Goal: Information Seeking & Learning: Understand process/instructions

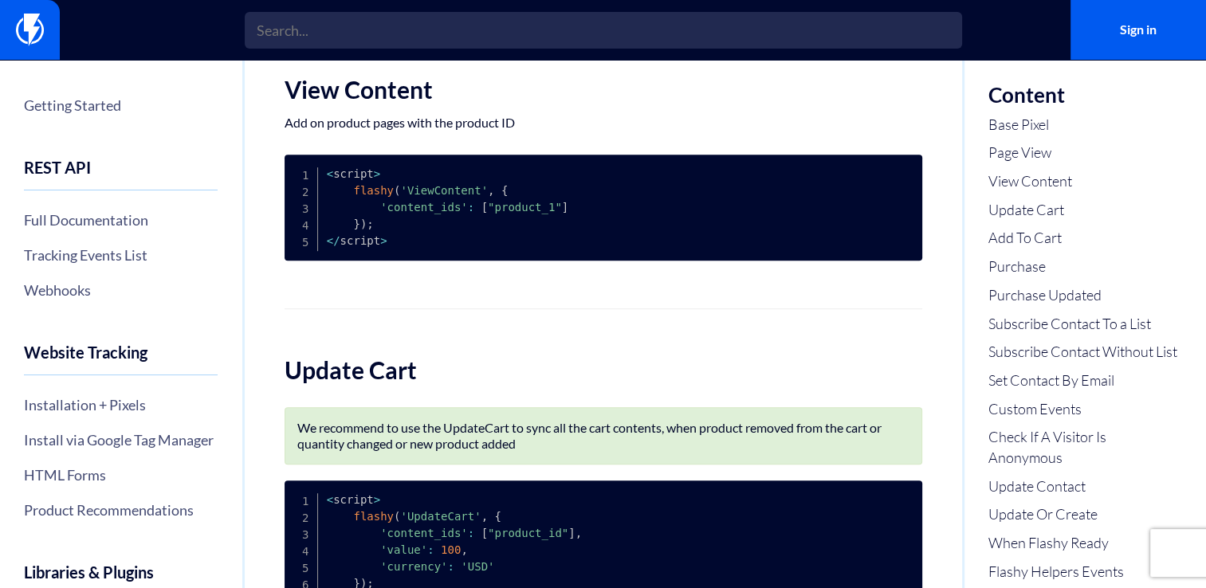
scroll to position [738, 0]
